Goal: Navigation & Orientation: Find specific page/section

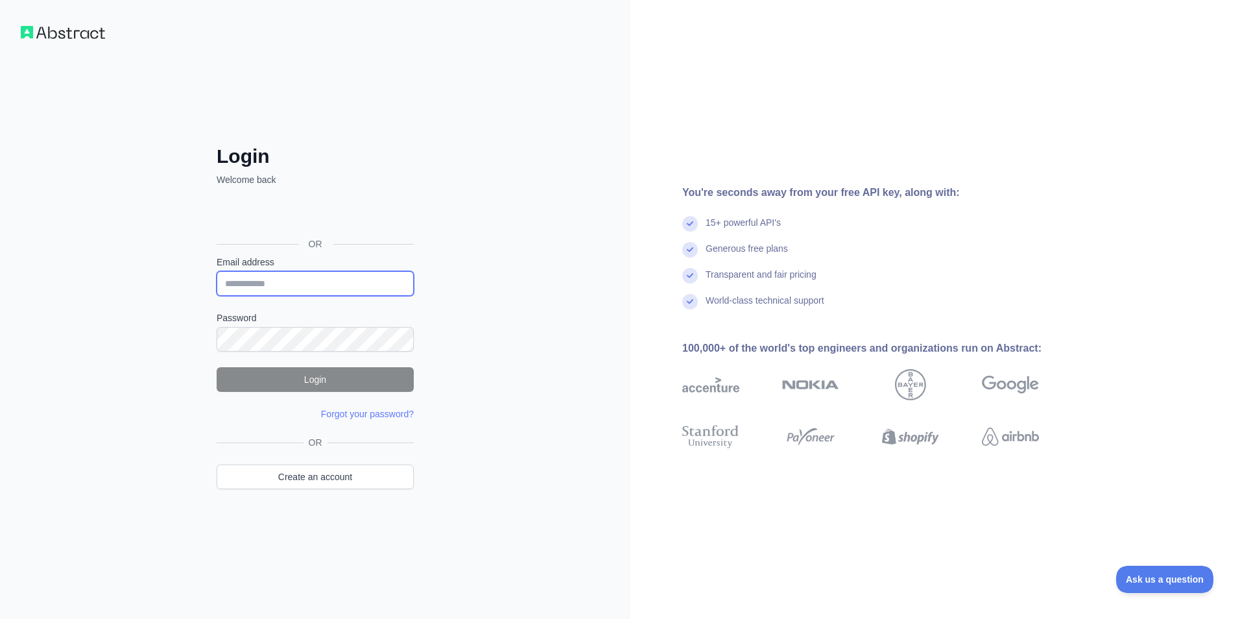
type input "**********"
click at [330, 379] on button "Login" at bounding box center [315, 379] width 197 height 25
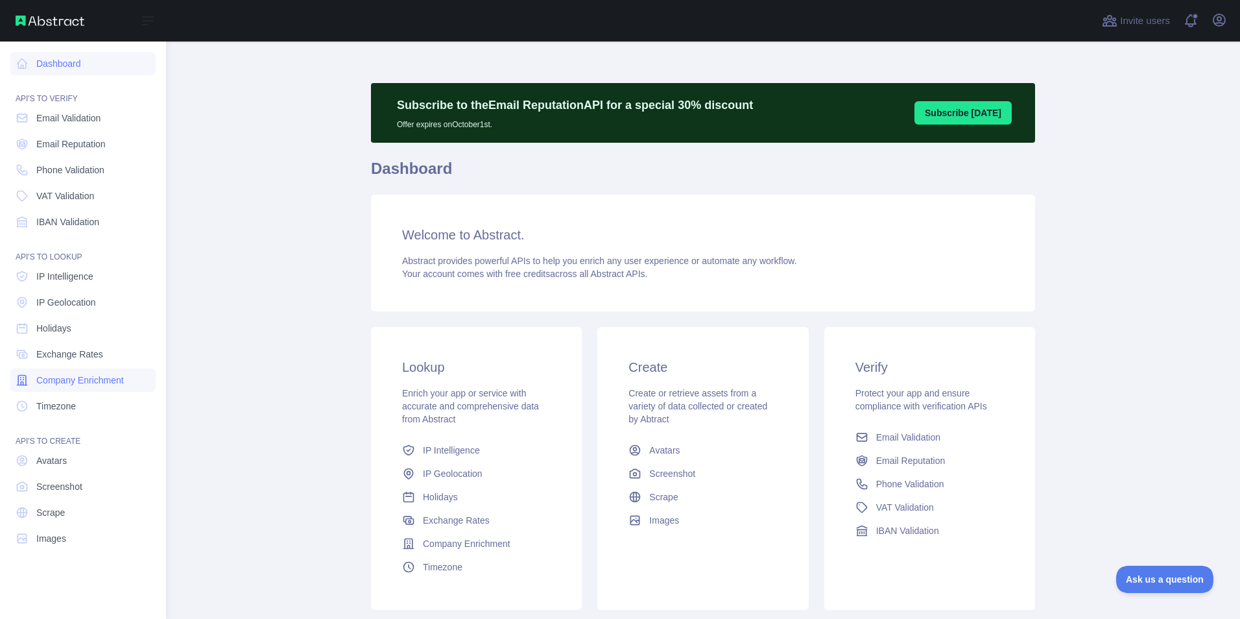
click at [90, 380] on span "Company Enrichment" at bounding box center [80, 380] width 88 height 13
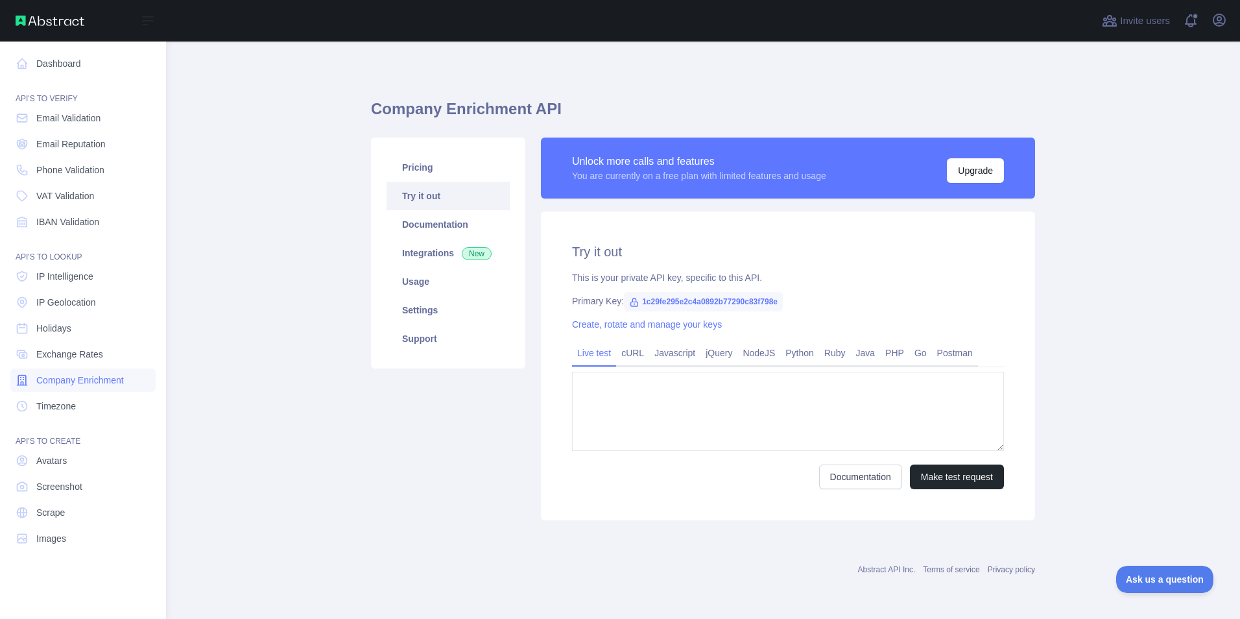
type textarea "**********"
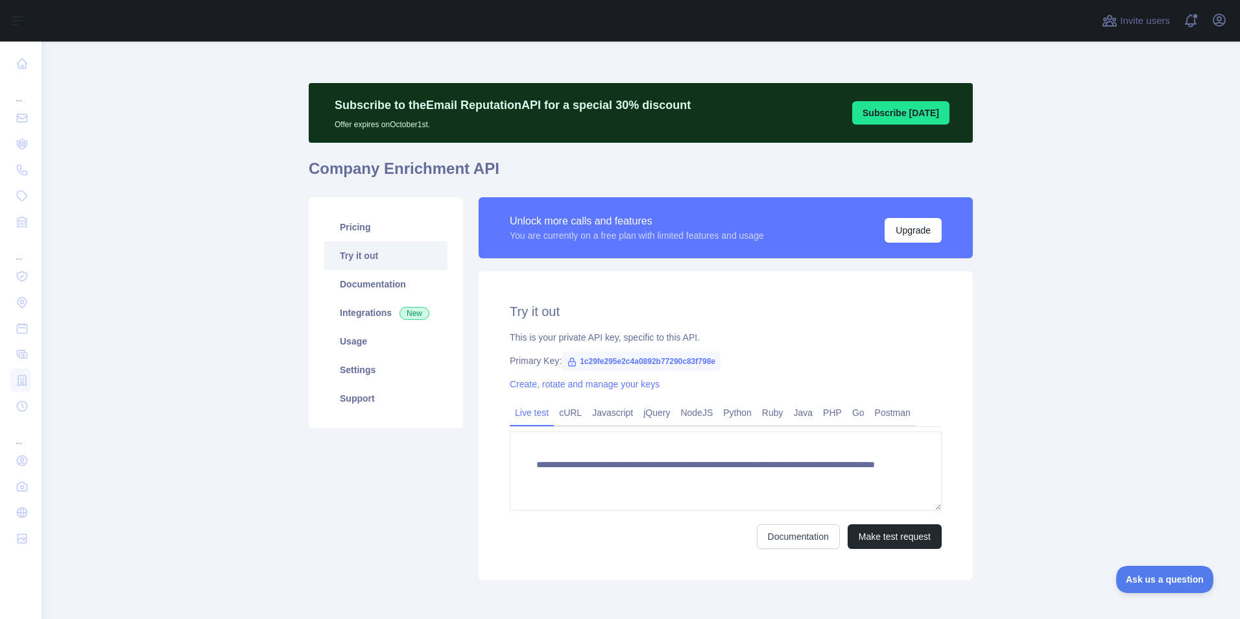
click at [637, 358] on span "1c29fe295e2c4a0892b77290c83f798e" at bounding box center [641, 361] width 159 height 19
copy span "1c29fe295e2c4a0892b77290c83f798e"
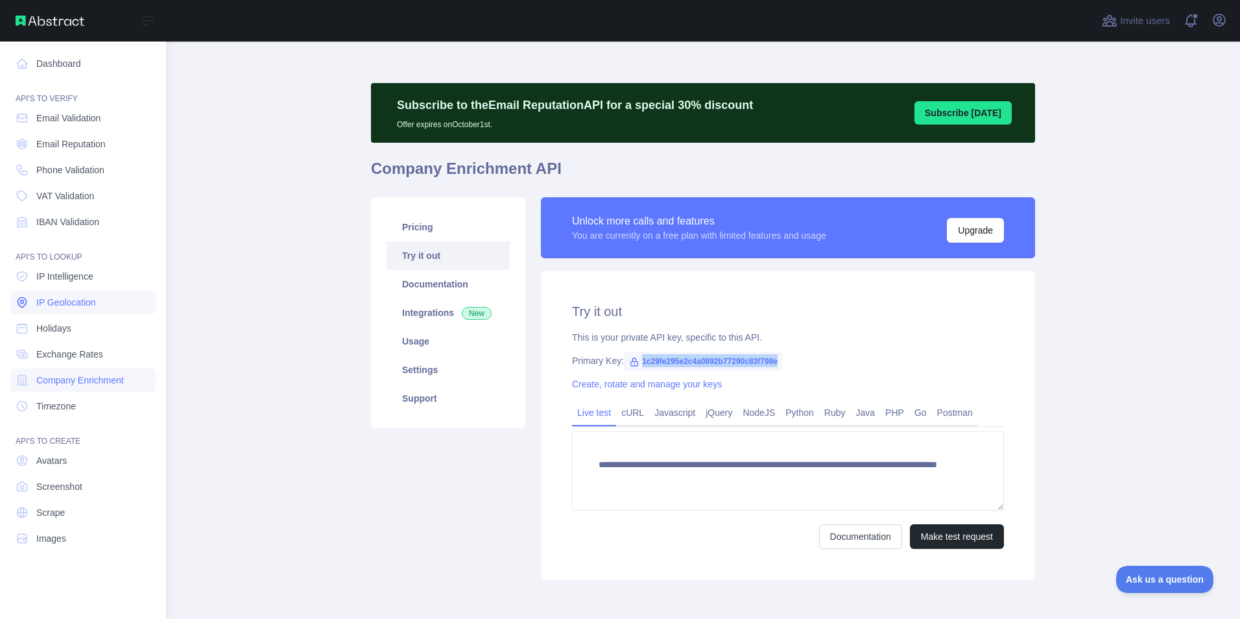
click at [77, 298] on span "IP Geolocation" at bounding box center [66, 302] width 60 height 13
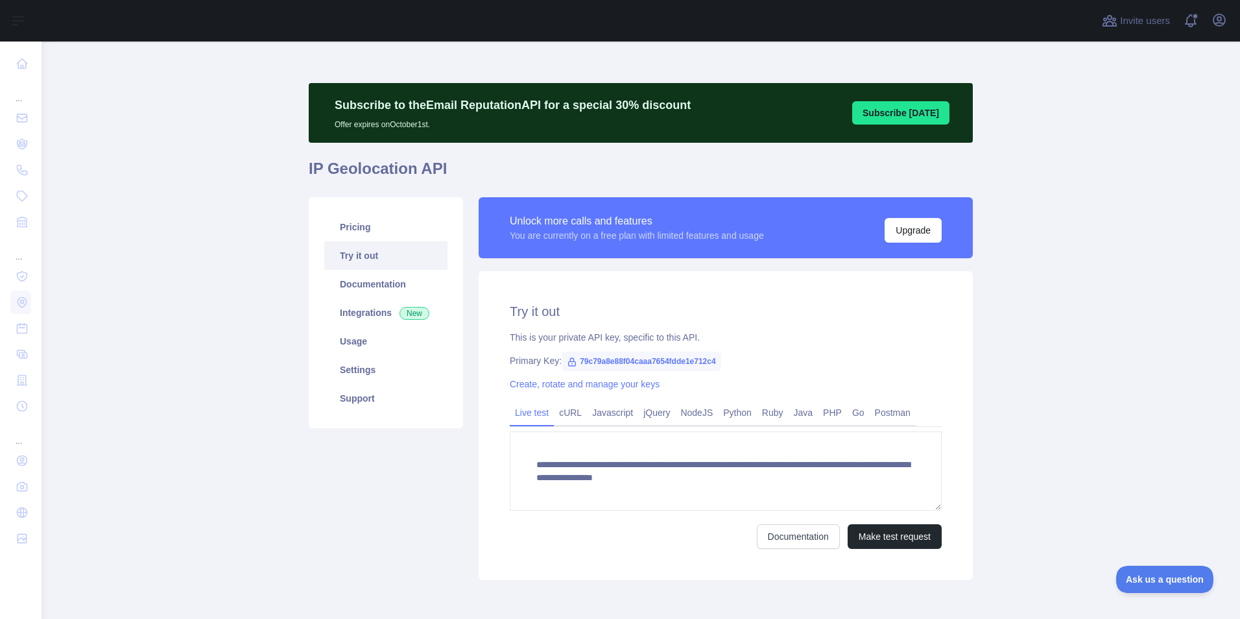
click at [603, 359] on span "79c79a8e88f04caaa7654fdde1e712c4" at bounding box center [642, 361] width 160 height 19
copy span "79c79a8e88f04caaa7654fdde1e712c4"
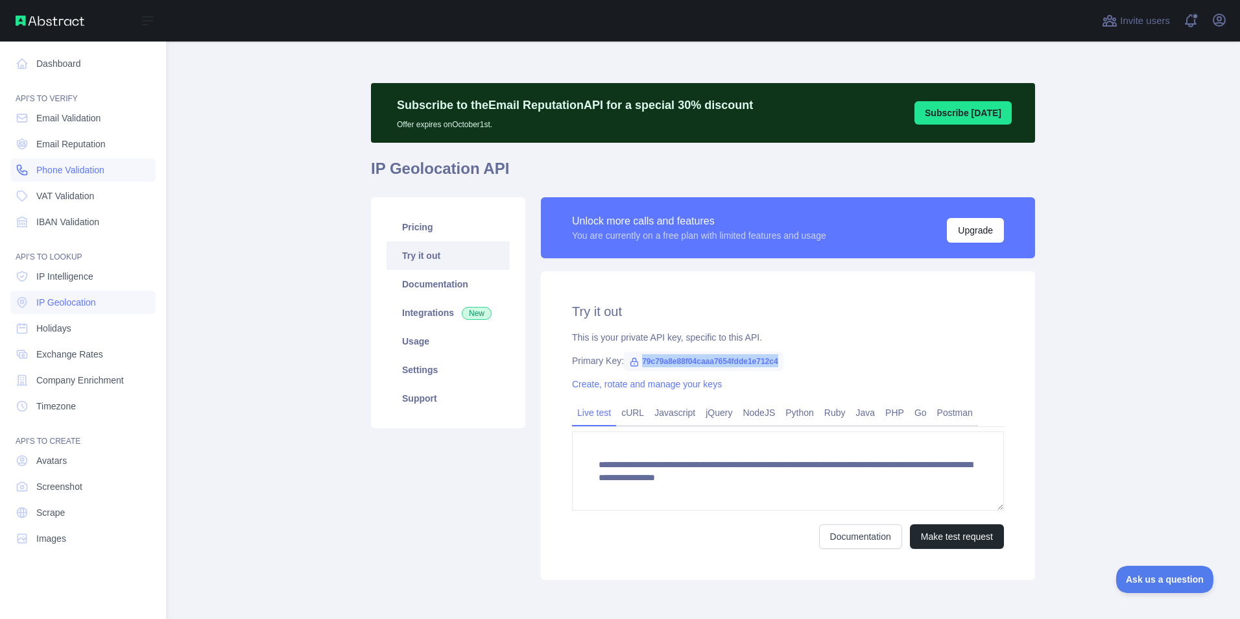
click at [87, 161] on link "Phone Validation" at bounding box center [82, 169] width 145 height 23
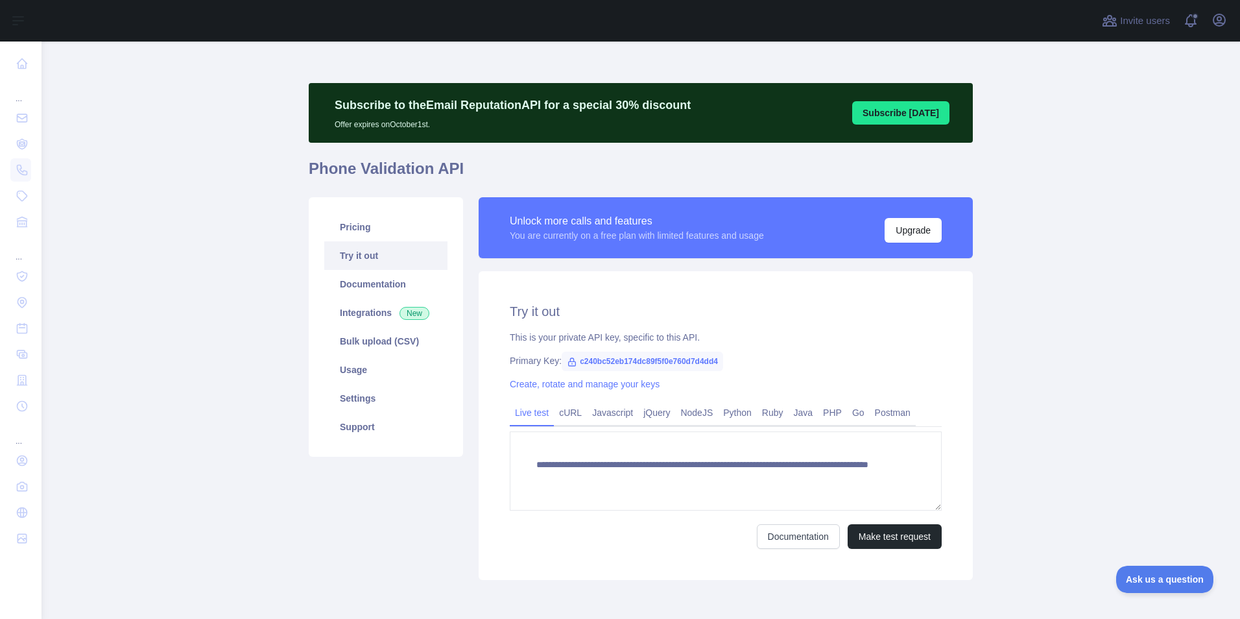
click at [682, 358] on span "c240bc52eb174dc89f5f0e760d7d4dd4" at bounding box center [642, 361] width 161 height 19
copy span "c240bc52eb174dc89f5f0e760d7d4dd4"
